Goal: Transaction & Acquisition: Purchase product/service

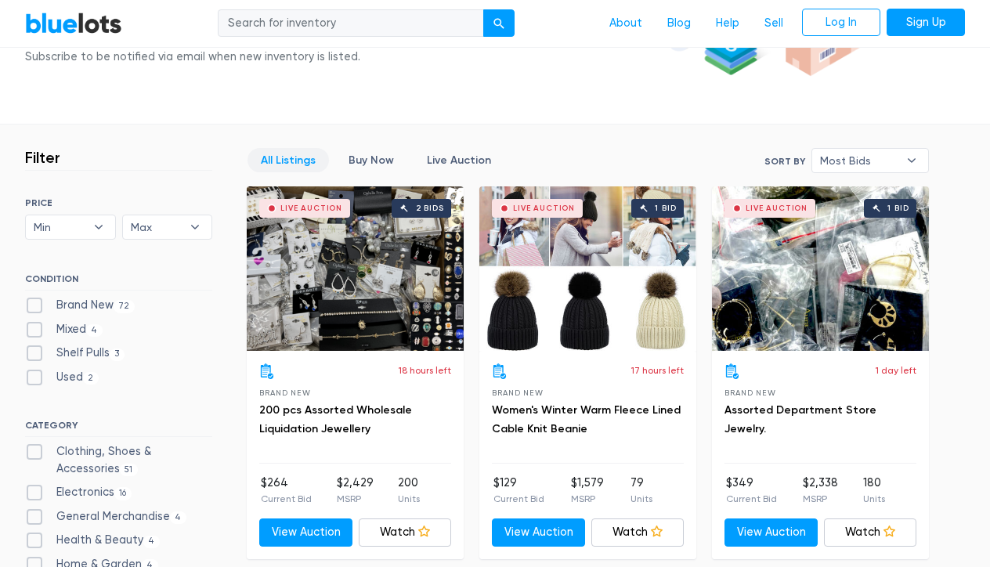
scroll to position [337, 0]
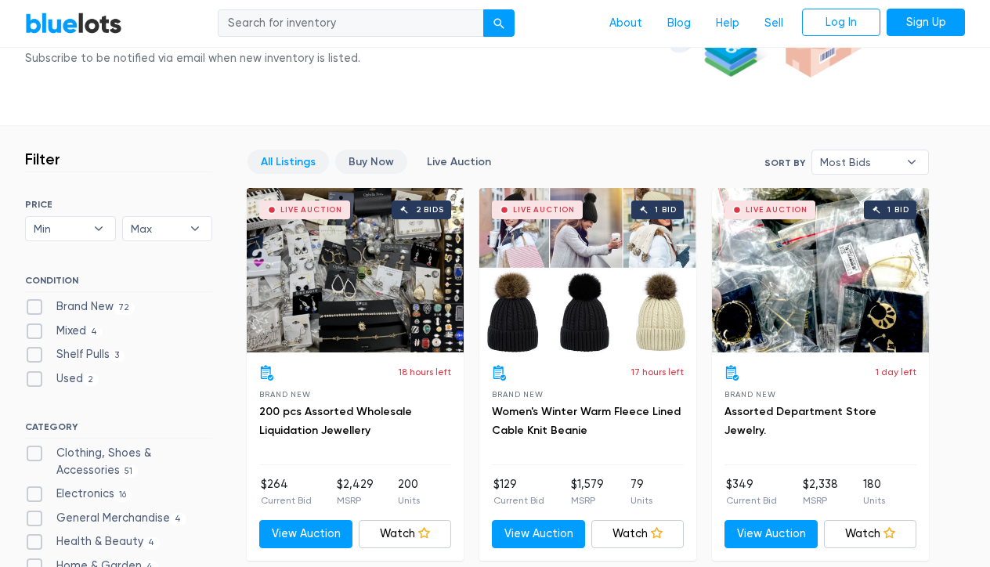
click at [368, 154] on link "Buy Now" at bounding box center [371, 162] width 72 height 24
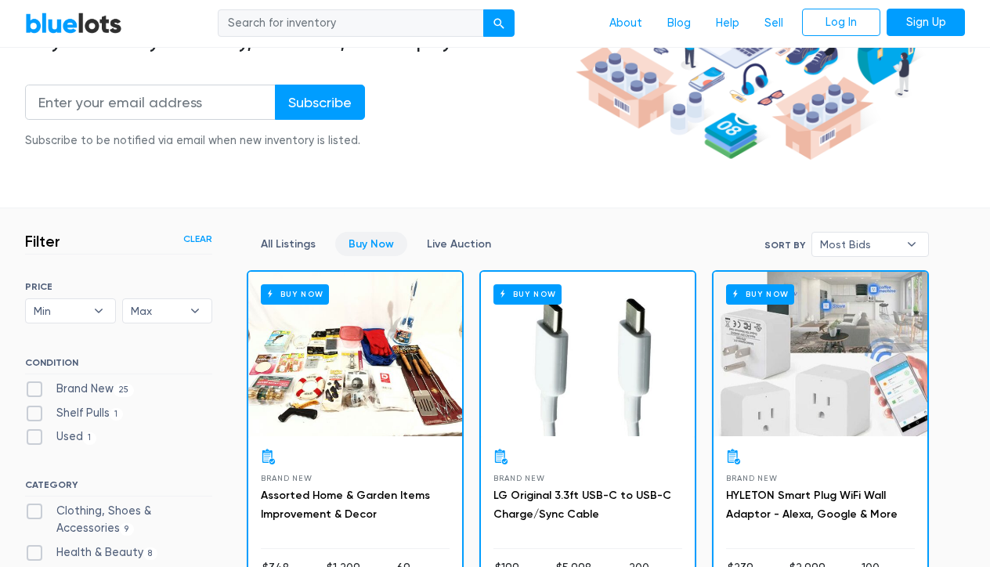
scroll to position [231, 0]
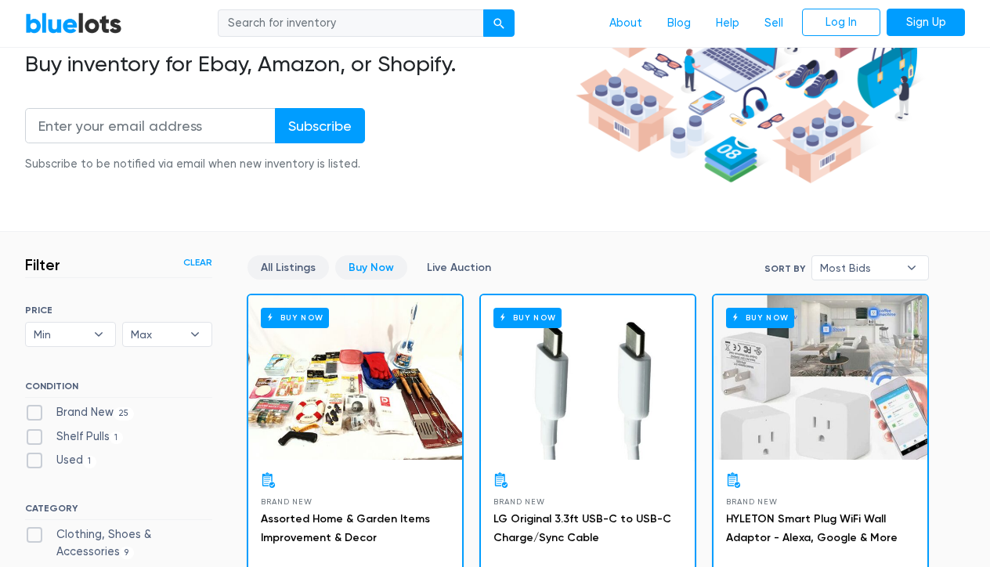
click at [280, 265] on link "All Listings" at bounding box center [287, 267] width 81 height 24
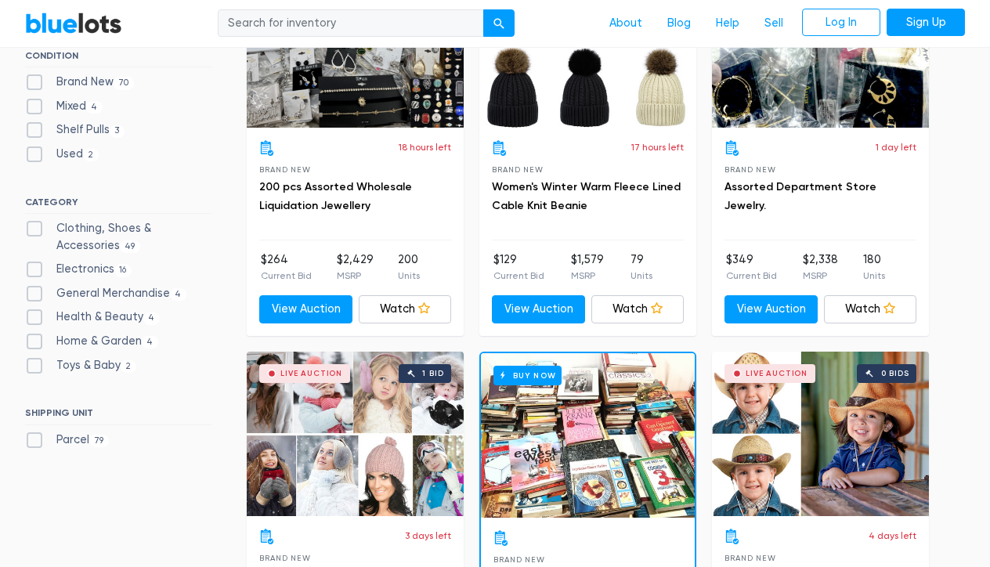
scroll to position [564, 0]
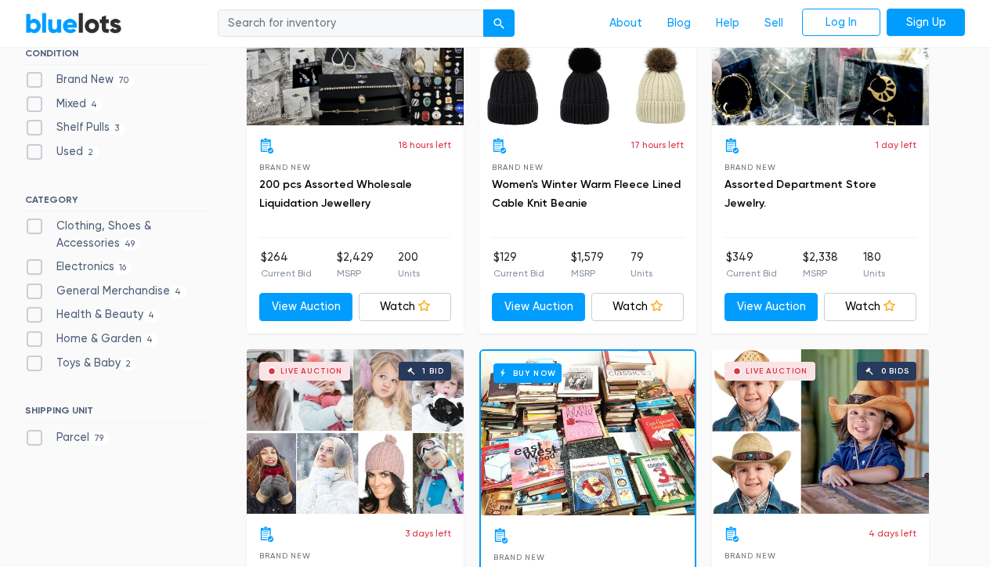
click at [105, 259] on label "Electronics 16" at bounding box center [78, 266] width 107 height 17
click at [35, 259] on input "Electronics 16" at bounding box center [30, 263] width 10 height 10
checkbox input "true"
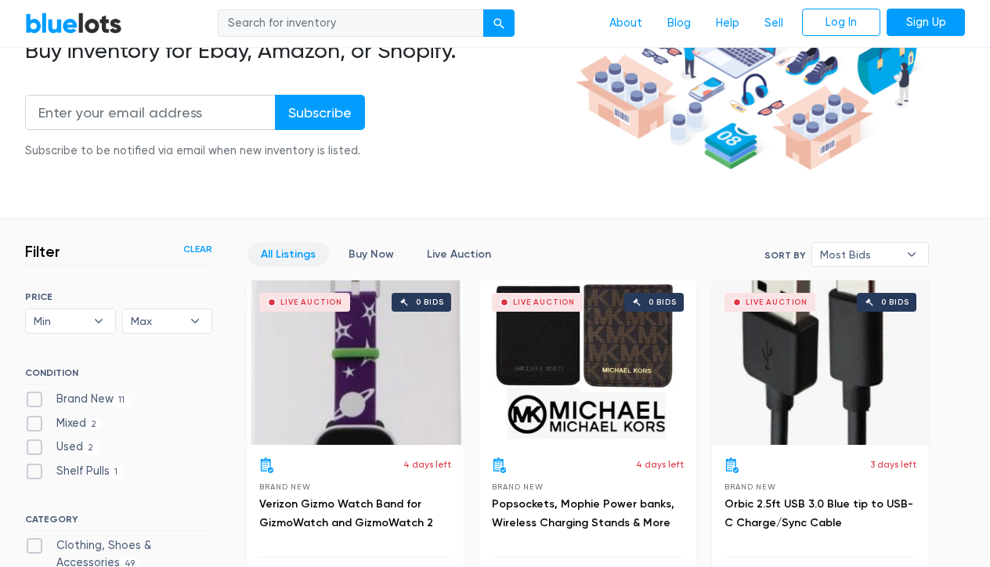
scroll to position [246, 0]
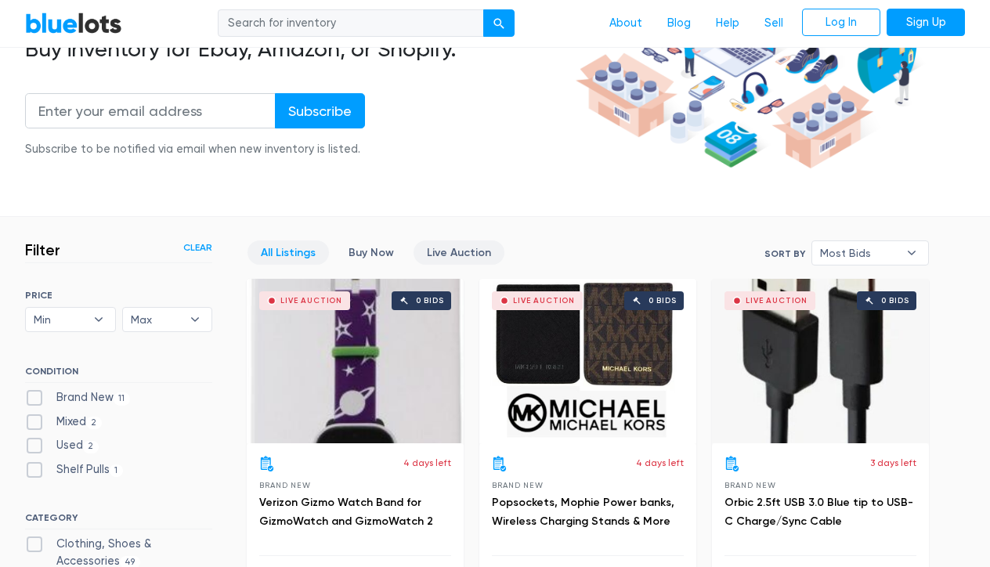
click at [454, 251] on link "Live Auction" at bounding box center [458, 252] width 91 height 24
